Goal: Task Accomplishment & Management: Use online tool/utility

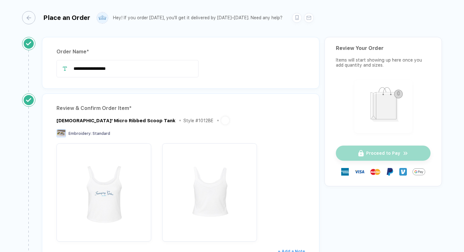
scroll to position [469, 0]
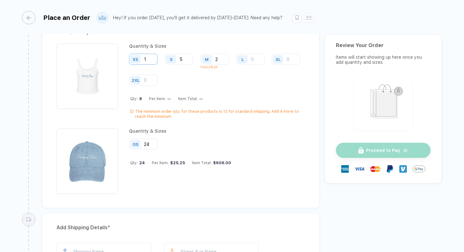
click at [154, 58] on input "1" at bounding box center [143, 59] width 28 height 11
type input "2"
click at [184, 58] on input "5" at bounding box center [179, 59] width 28 height 11
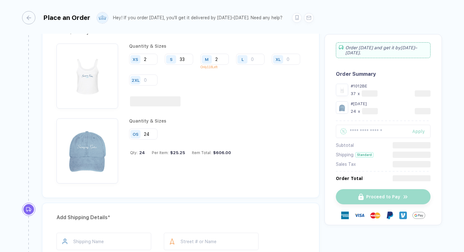
type input "3"
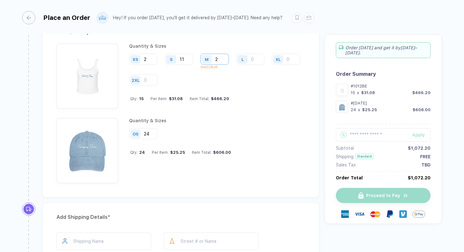
type input "11"
click at [222, 59] on input "2" at bounding box center [215, 59] width 28 height 11
type input "3"
click at [252, 72] on div "XS 2 S 11 M 3 Only 118 Left L XL 2XL" at bounding box center [217, 70] width 176 height 33
click at [223, 58] on input "3" at bounding box center [215, 59] width 28 height 11
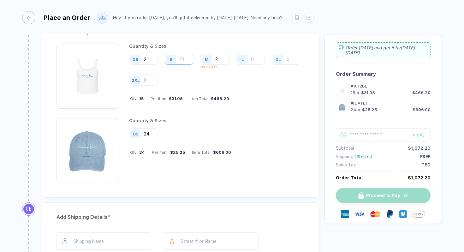
type input "2"
click at [190, 58] on input "11" at bounding box center [179, 59] width 28 height 11
type input "12"
click at [255, 92] on div "Quantity & Sizes XS 2 S 12 M 2 Only 118 Left L XL 2XL Qty: 16 Per Item: $30.57 …" at bounding box center [217, 76] width 176 height 65
